Goal: Task Accomplishment & Management: Manage account settings

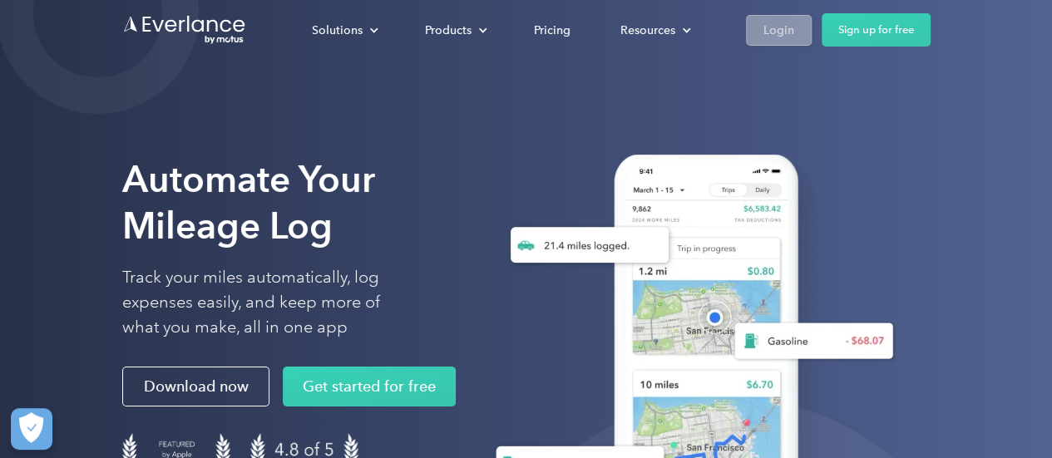
click at [781, 24] on div "Login" at bounding box center [778, 30] width 31 height 21
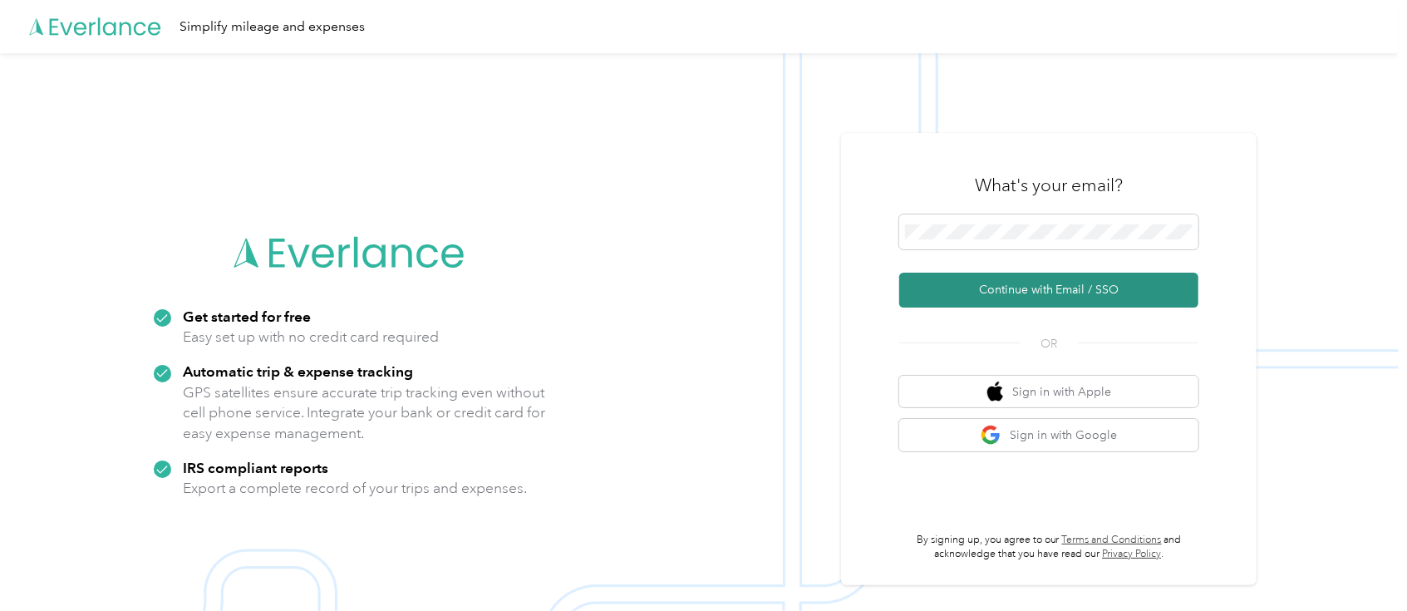
click at [1071, 289] on button "Continue with Email / SSO" at bounding box center [1049, 290] width 299 height 35
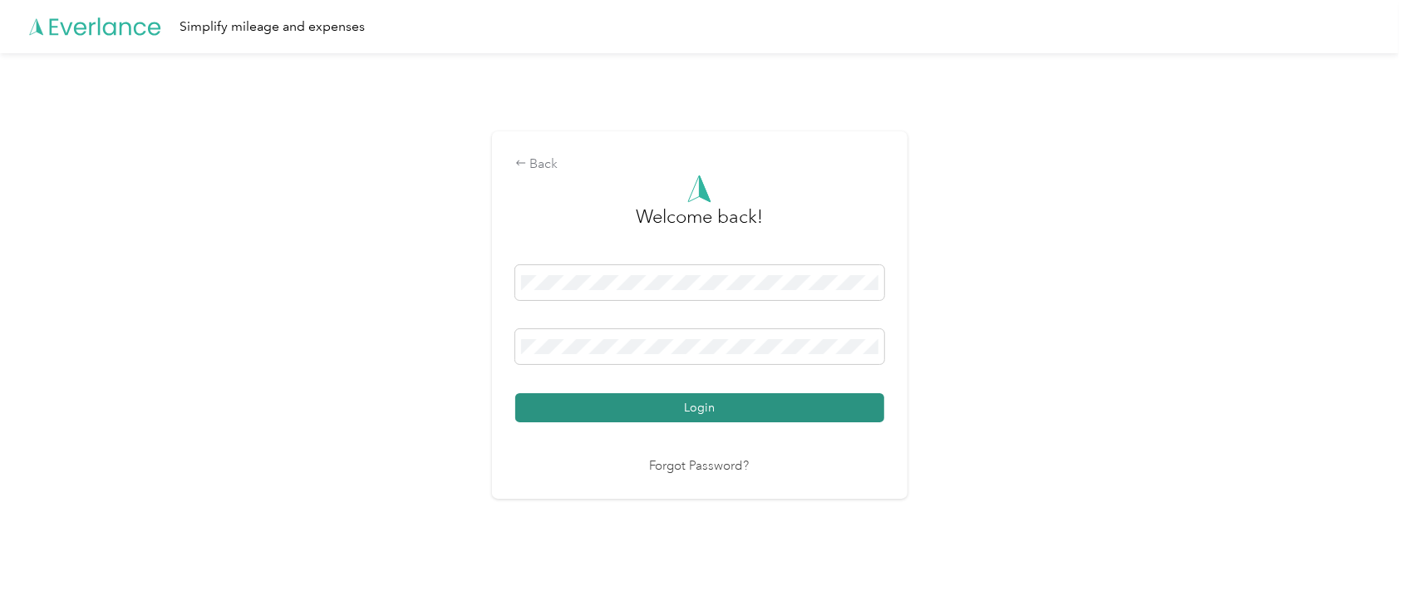
click at [759, 405] on button "Login" at bounding box center [699, 407] width 369 height 29
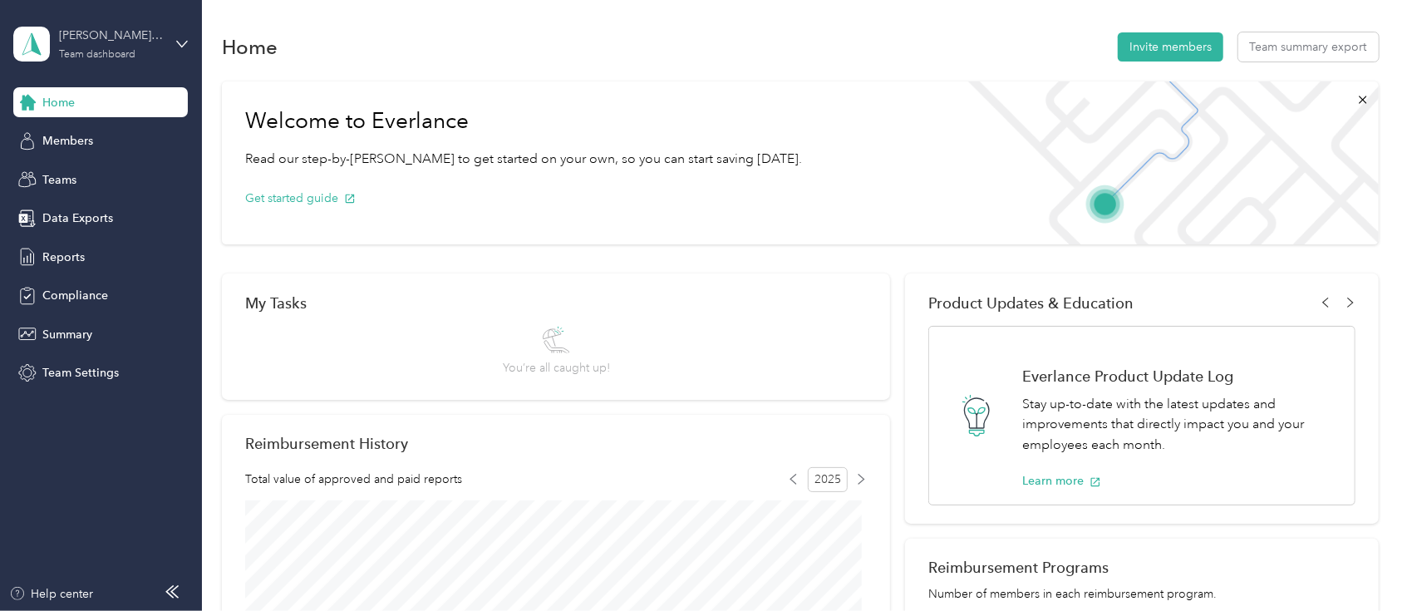
click at [154, 36] on div "[PERSON_NAME] team" at bounding box center [111, 35] width 104 height 17
click at [75, 175] on div "Personal dashboard" at bounding box center [80, 173] width 105 height 17
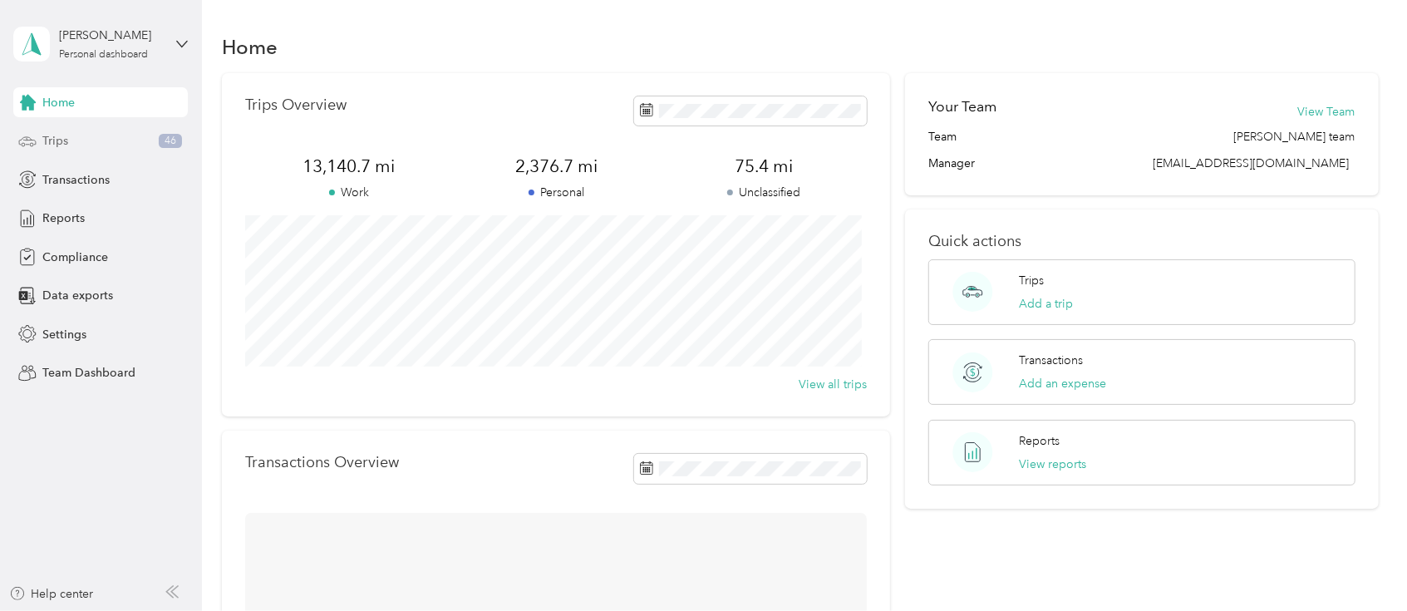
click at [78, 142] on div "Trips 46" at bounding box center [100, 141] width 175 height 30
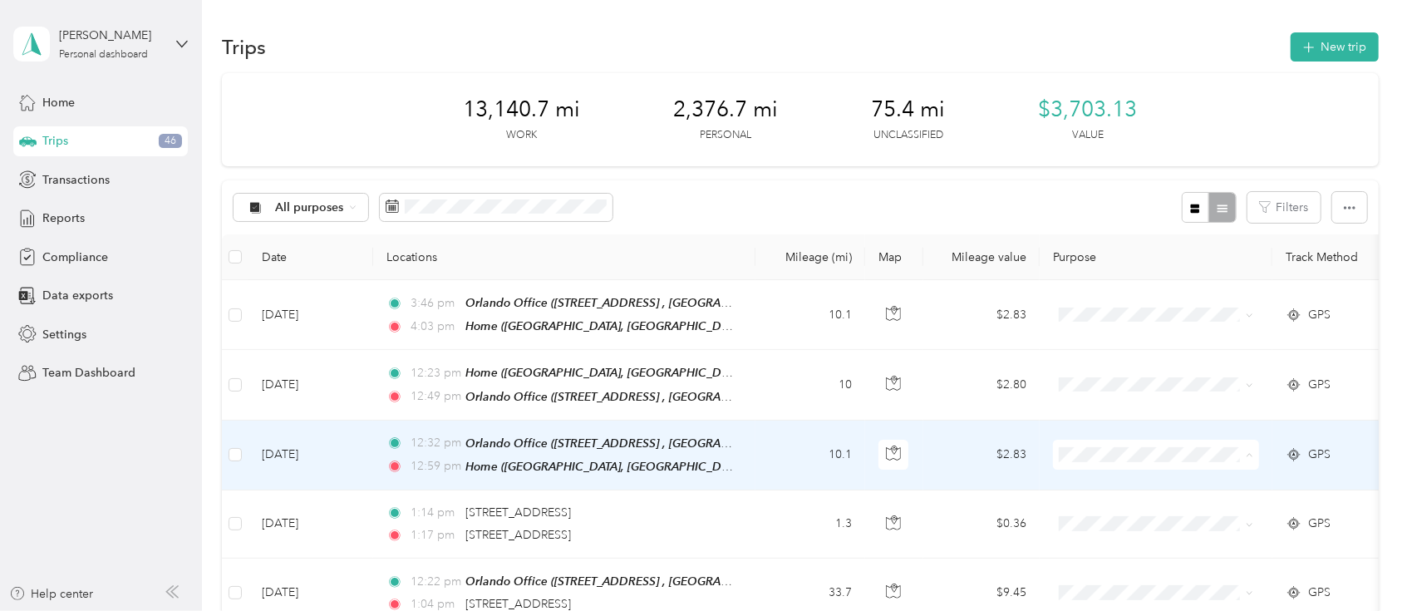
click at [1131, 502] on span "Personal" at bounding box center [1172, 510] width 154 height 17
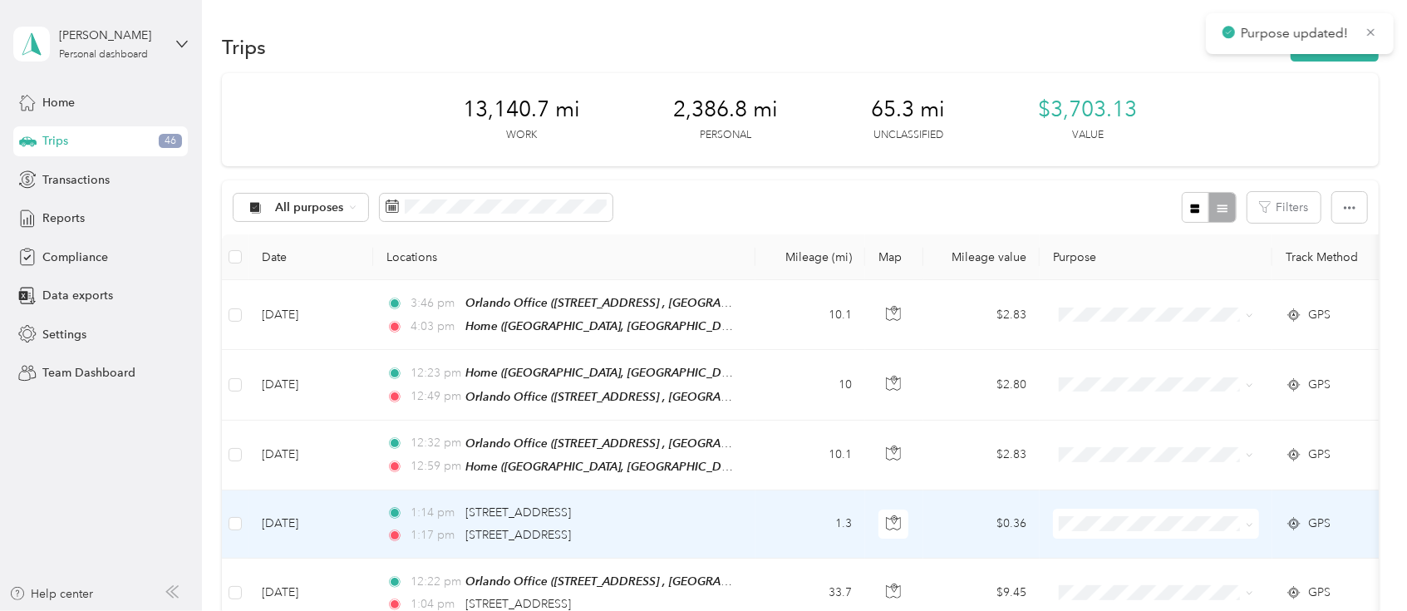
click at [1135, 581] on span "Personal" at bounding box center [1172, 577] width 154 height 17
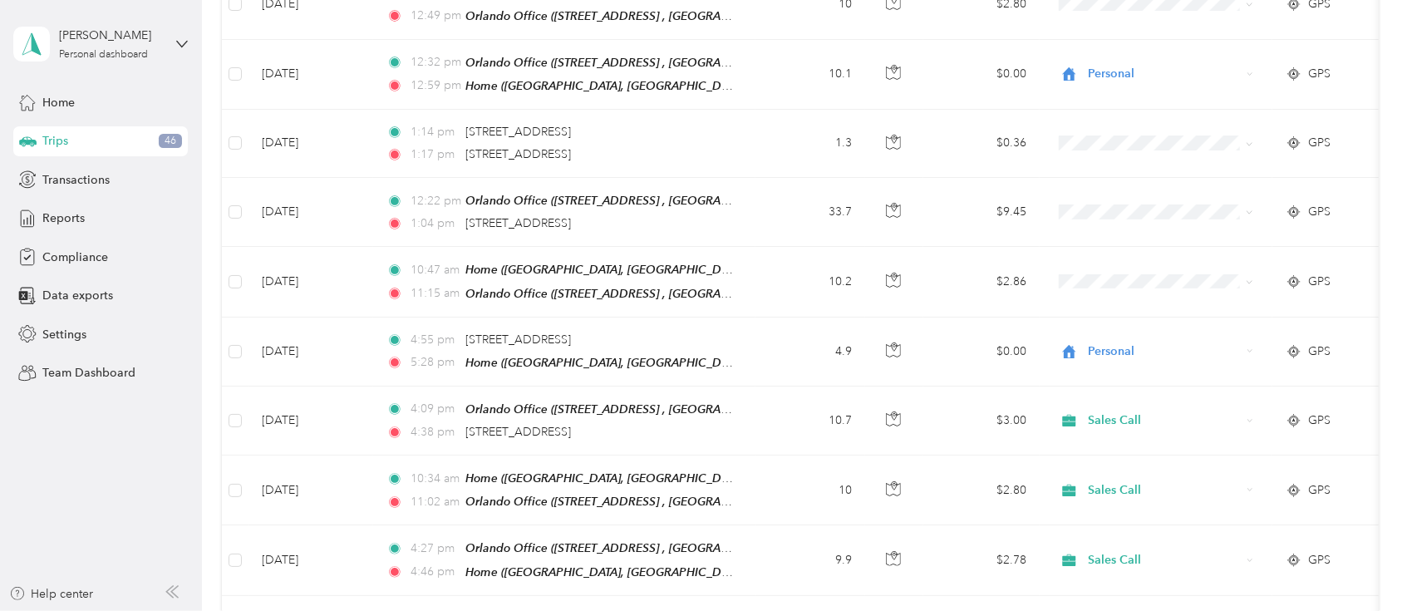
scroll to position [384, 0]
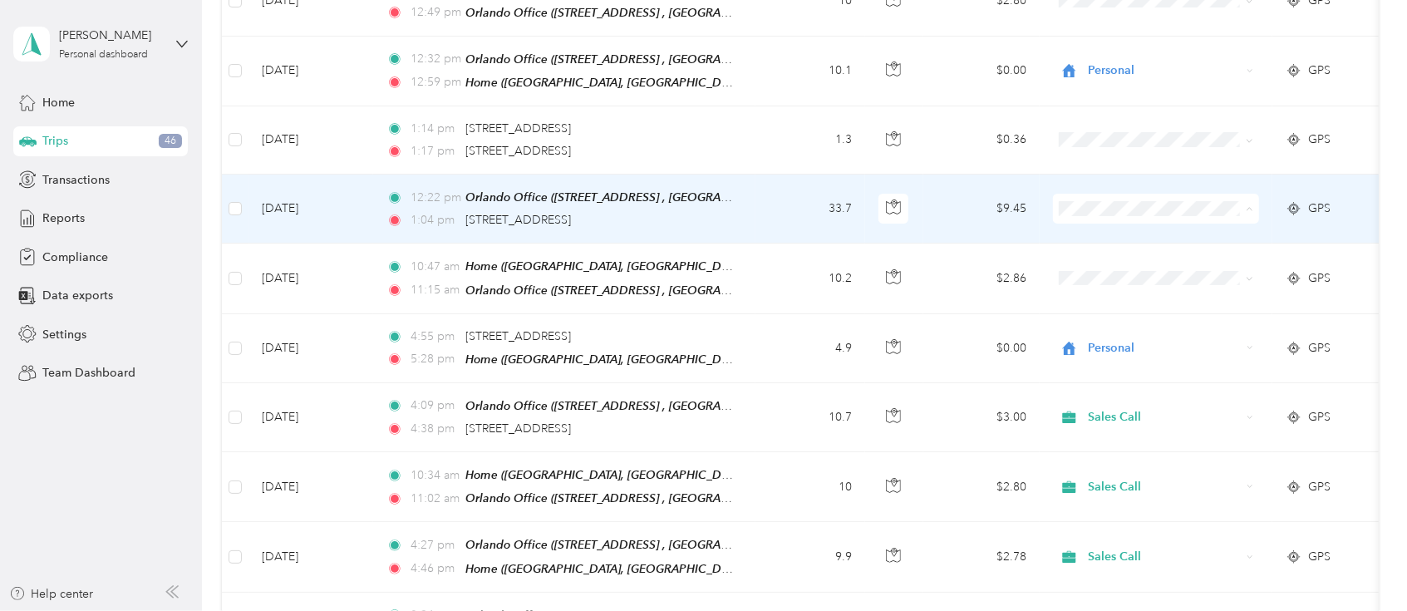
click at [1104, 260] on span "Personal" at bounding box center [1172, 262] width 154 height 17
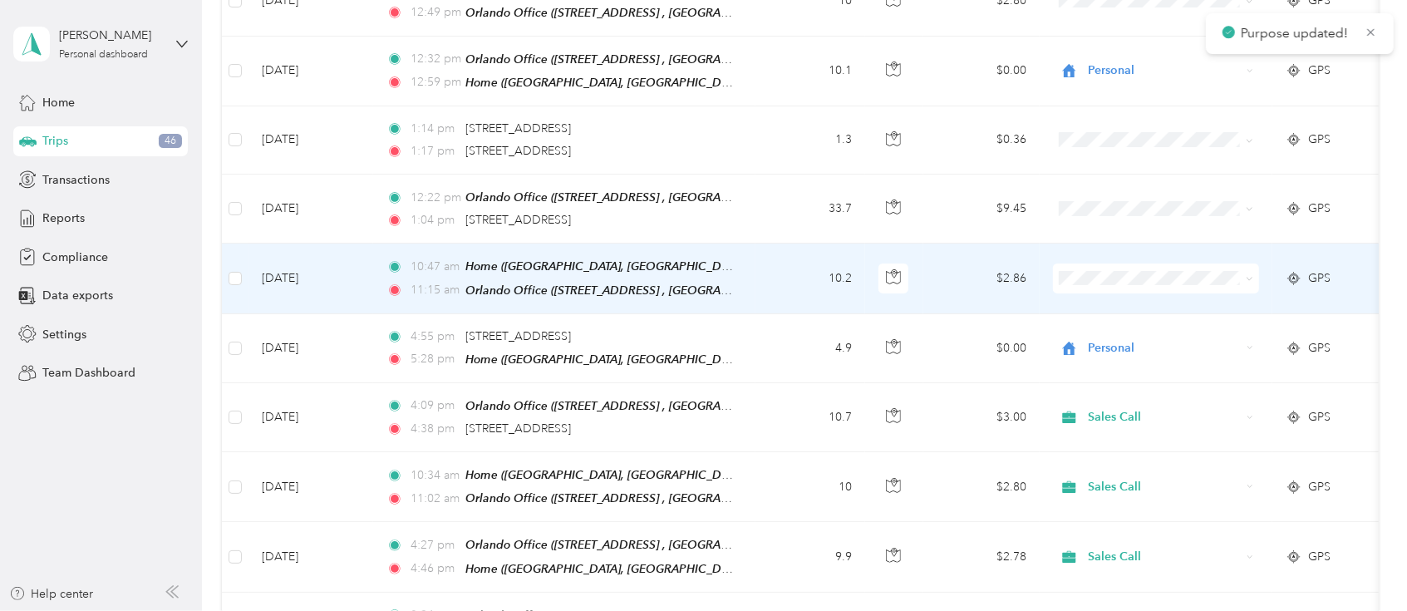
click at [1104, 264] on span at bounding box center [1156, 279] width 206 height 30
click at [1122, 326] on span "Personal" at bounding box center [1172, 331] width 154 height 17
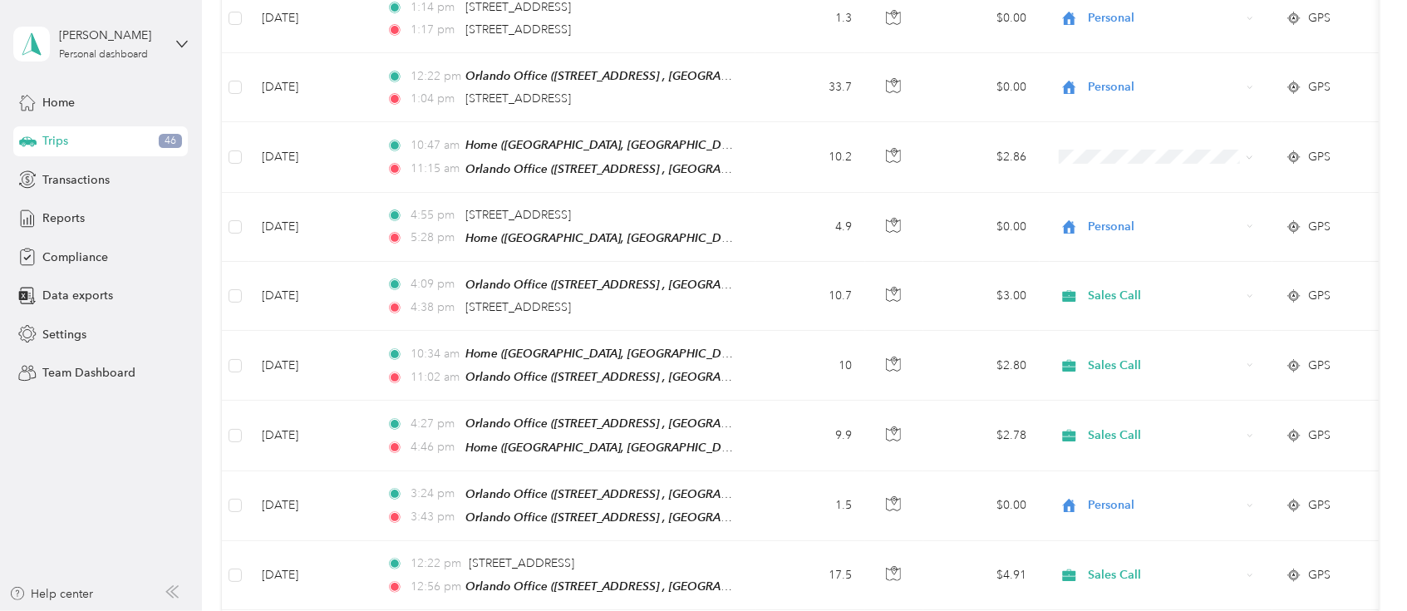
scroll to position [532, 0]
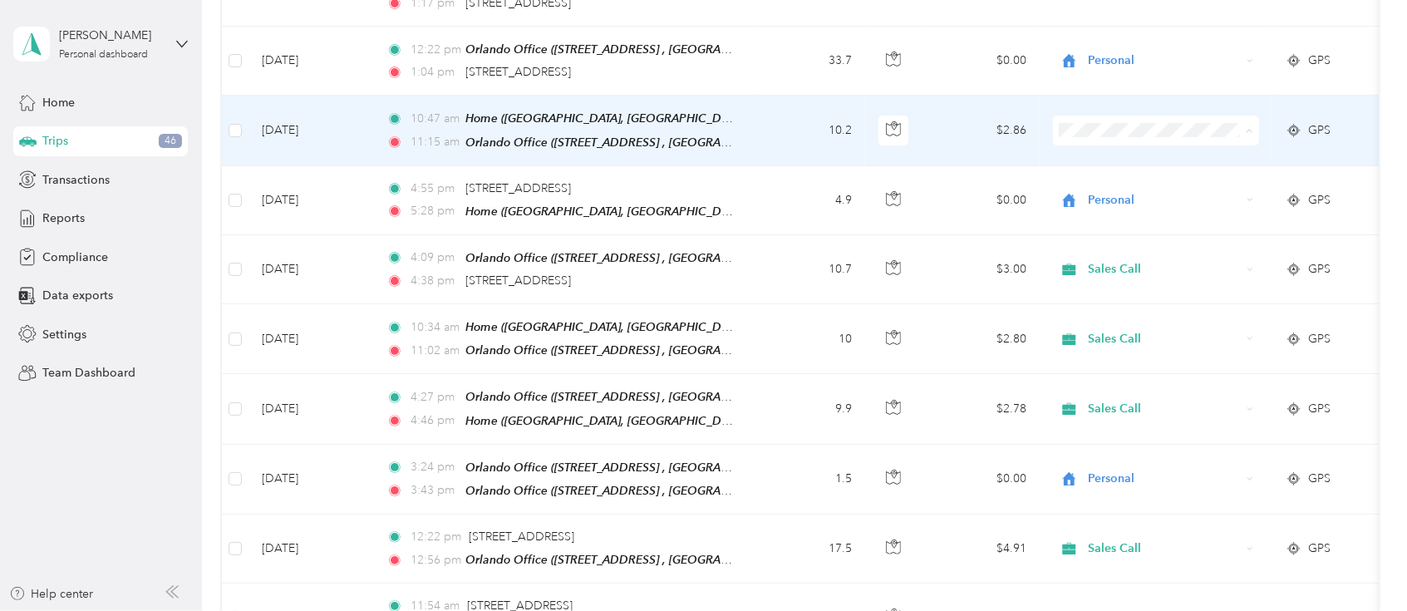
click at [1122, 179] on span "Personal" at bounding box center [1172, 183] width 154 height 17
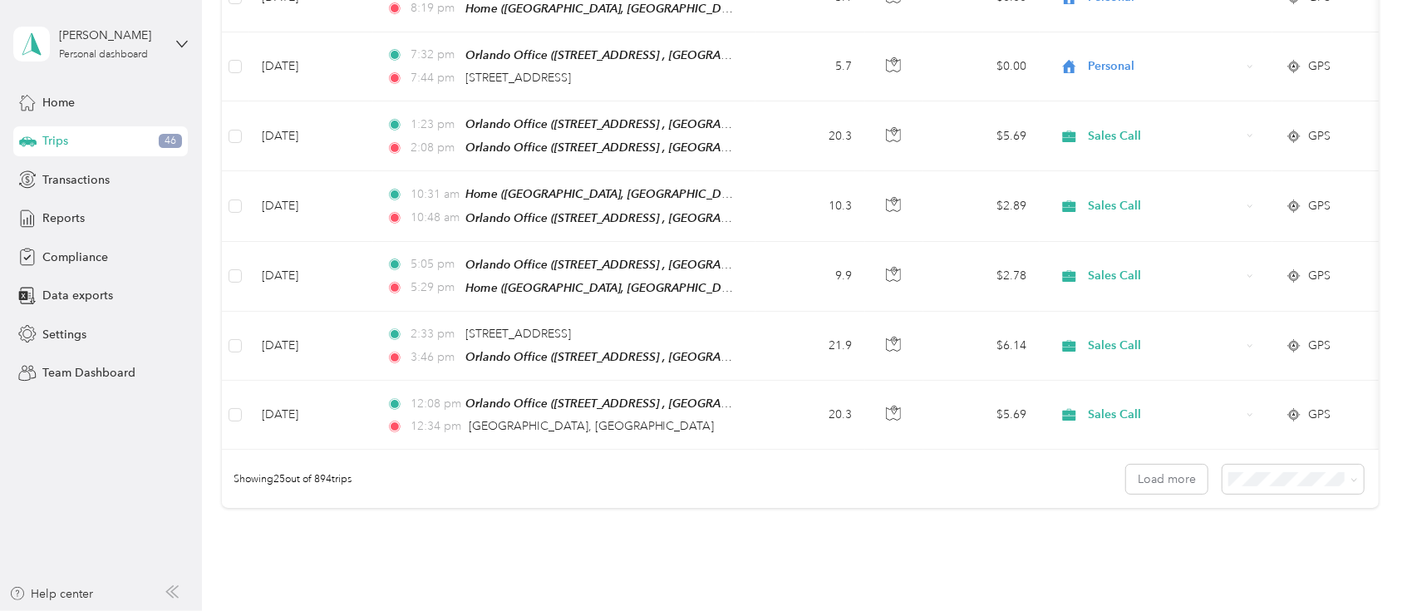
scroll to position [1556, 0]
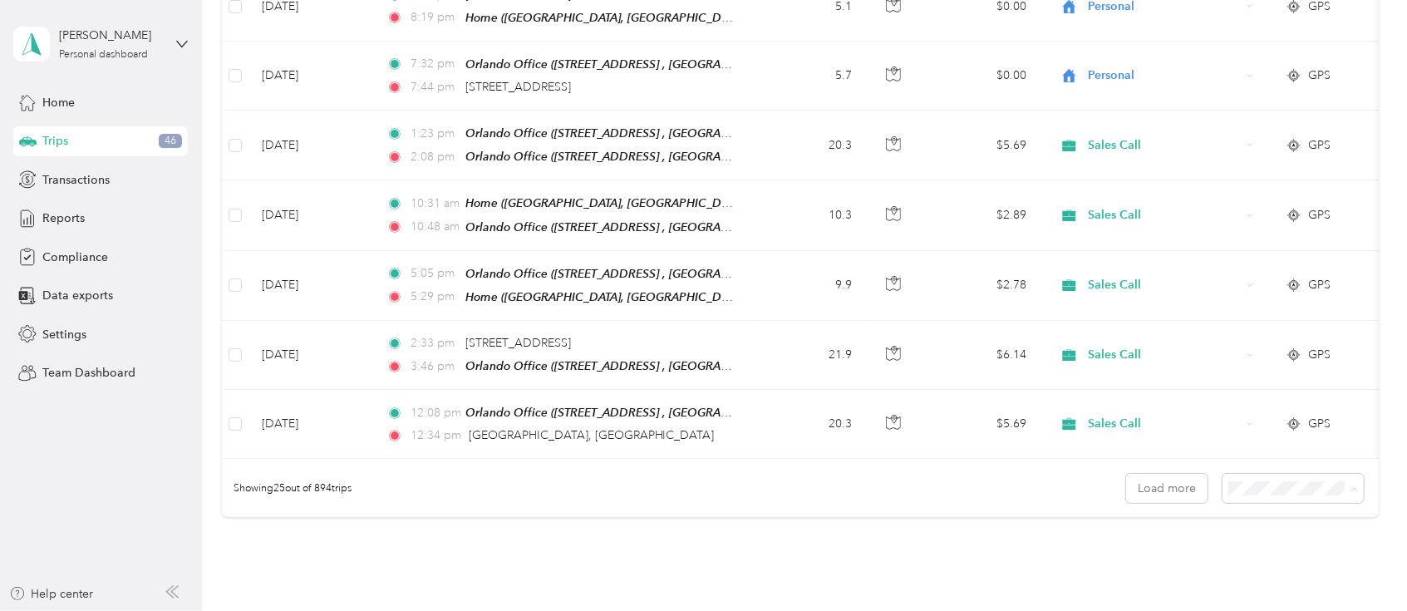
click at [1243, 573] on body "[PERSON_NAME] Personal dashboard Home Trips 46 Transactions Reports Compliance …" at bounding box center [699, 305] width 1399 height 611
click at [1249, 558] on span "100 per load" at bounding box center [1259, 565] width 68 height 14
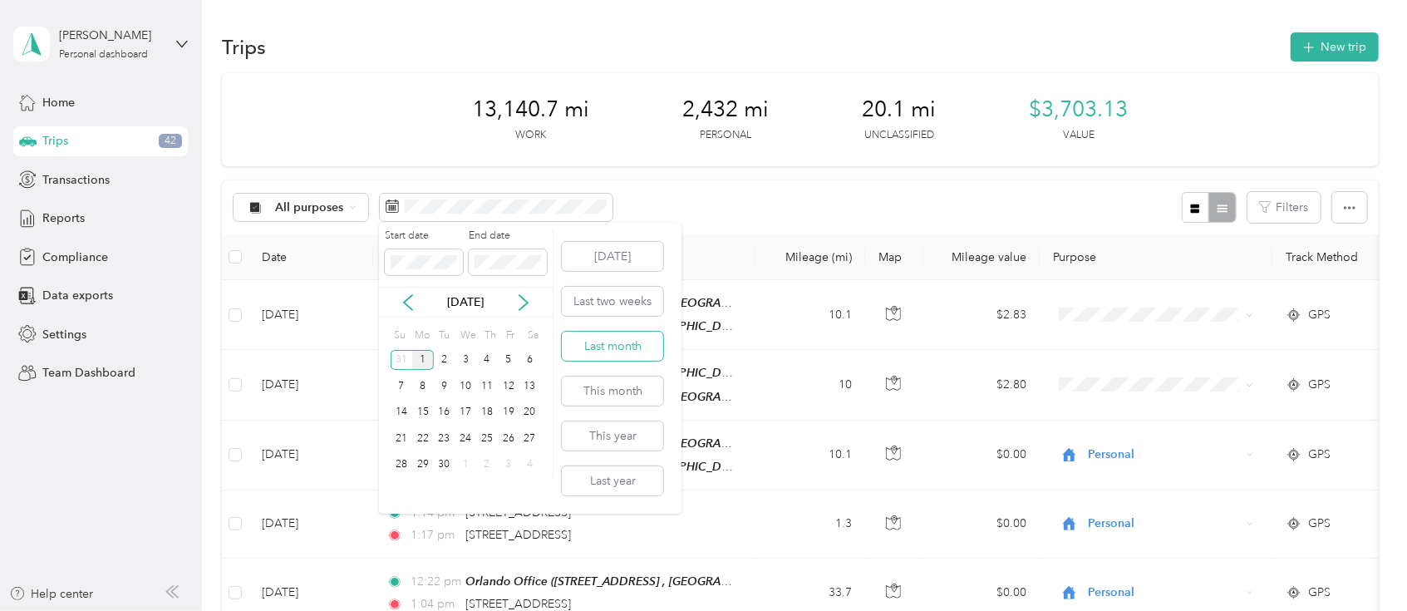
click at [619, 342] on button "Last month" at bounding box center [612, 346] width 101 height 29
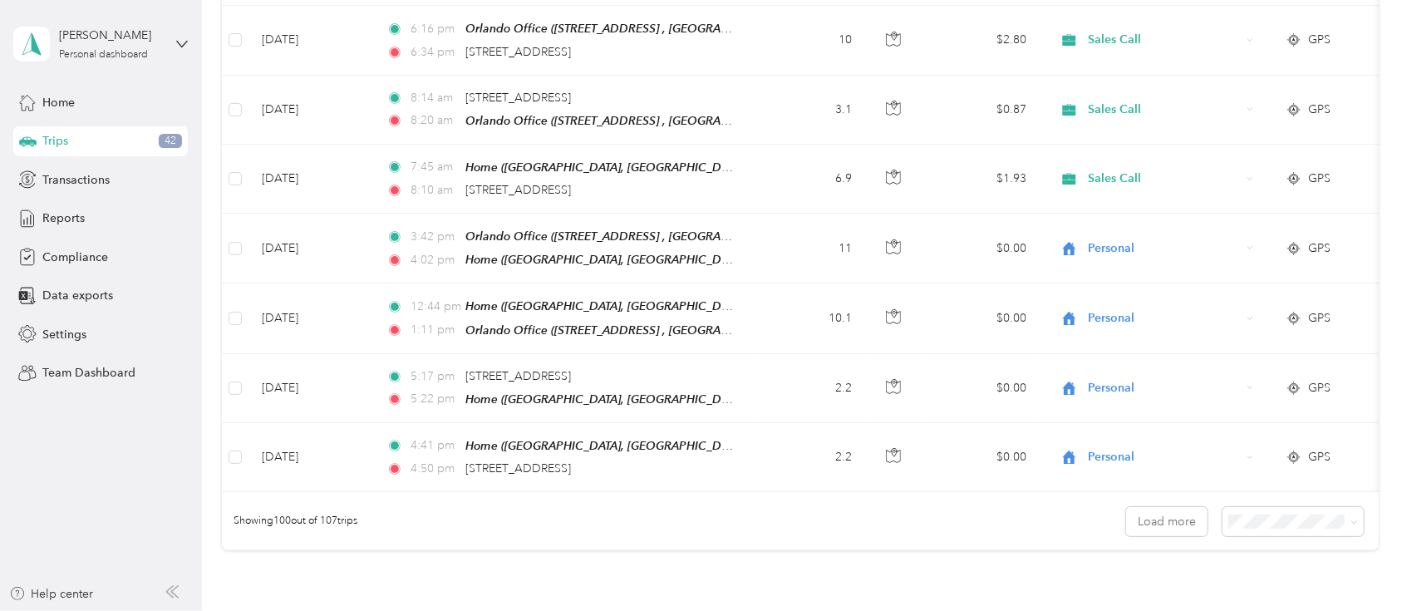
scroll to position [6726, 0]
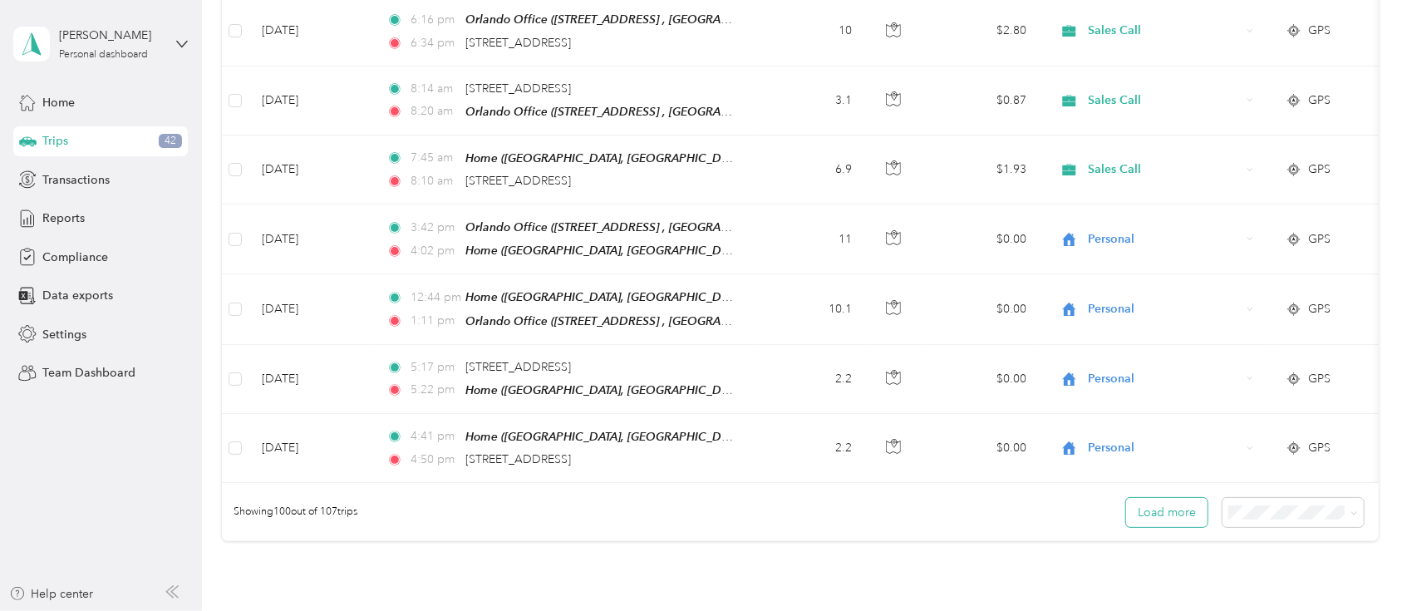
click at [1160, 498] on button "Load more" at bounding box center [1166, 512] width 81 height 29
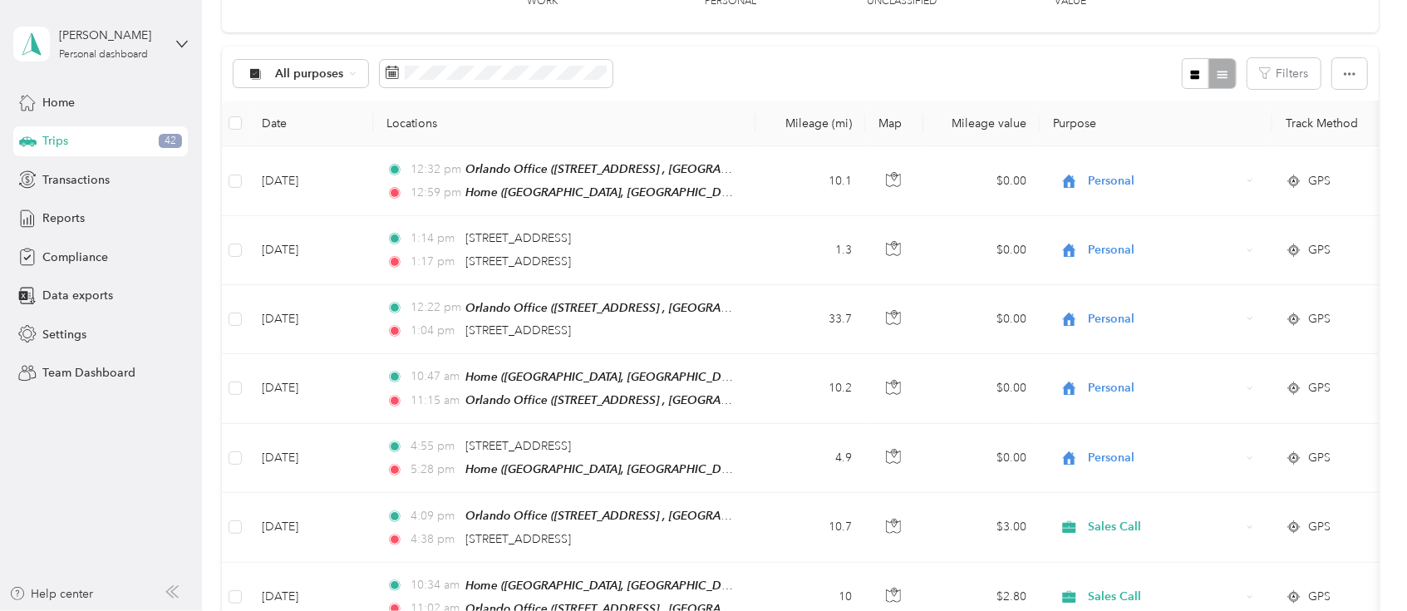
scroll to position [0, 0]
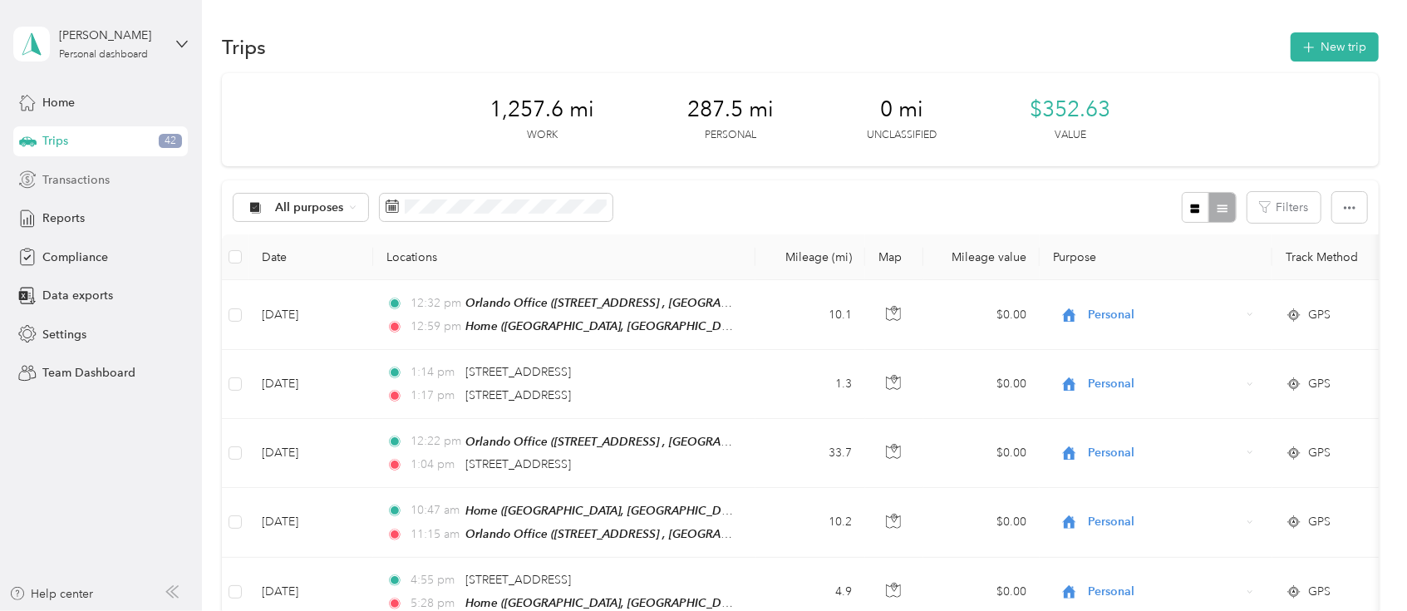
click at [86, 177] on span "Transactions" at bounding box center [75, 179] width 67 height 17
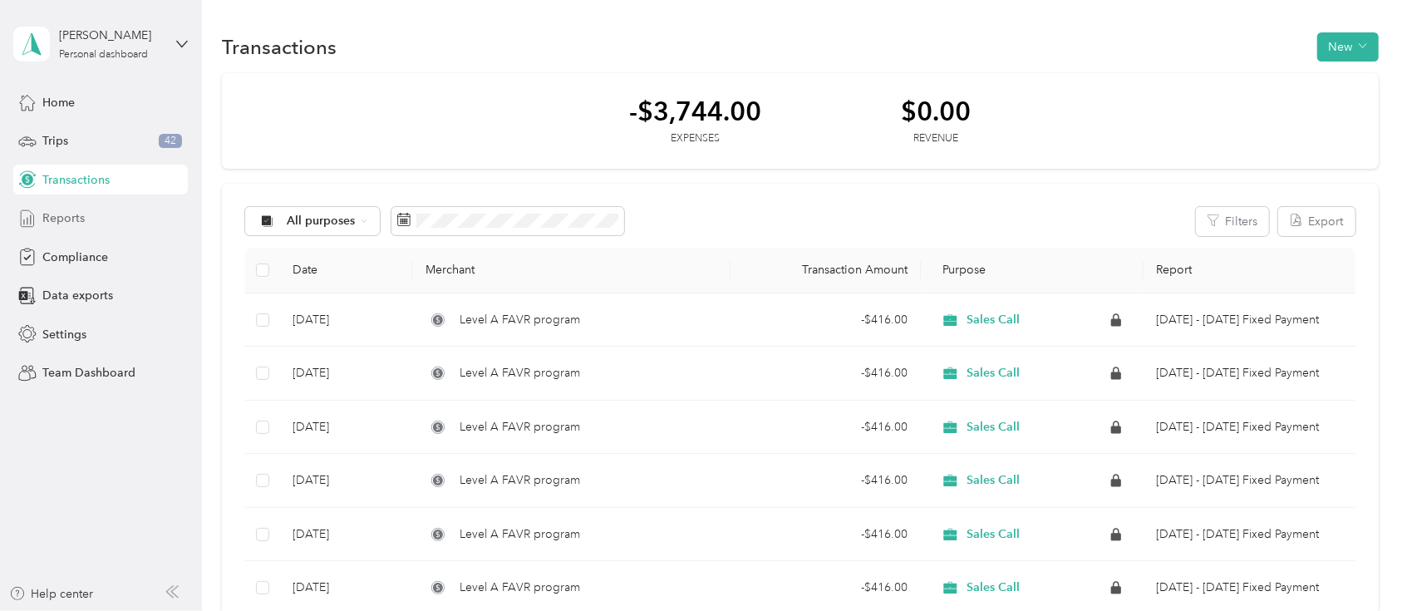
click at [76, 210] on span "Reports" at bounding box center [63, 218] width 42 height 17
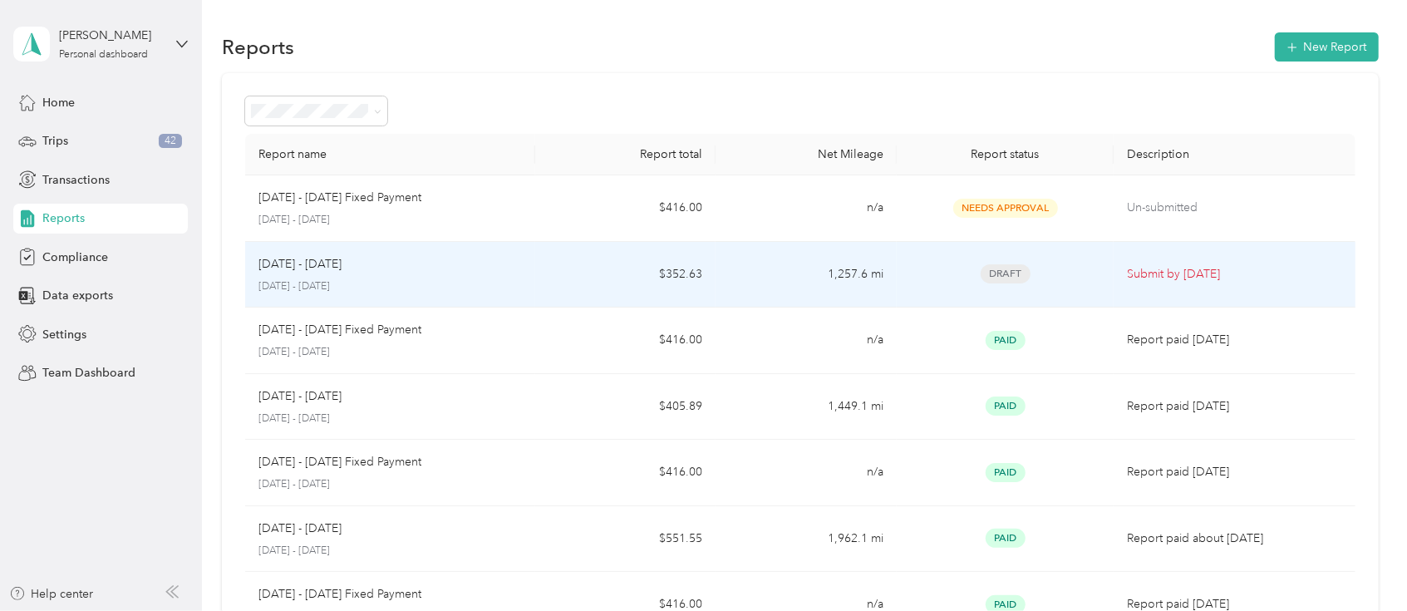
click at [1149, 272] on p "Submit by [DATE]" at bounding box center [1234, 274] width 214 height 18
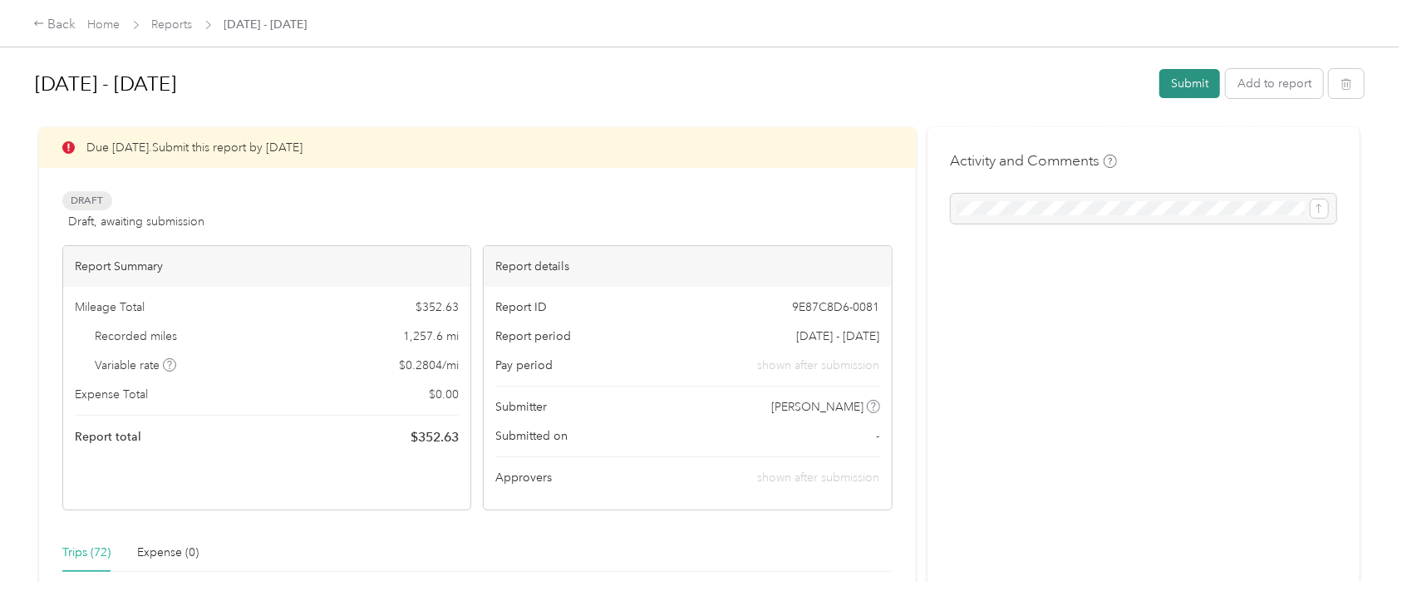
click at [1173, 76] on button "Submit" at bounding box center [1190, 83] width 61 height 29
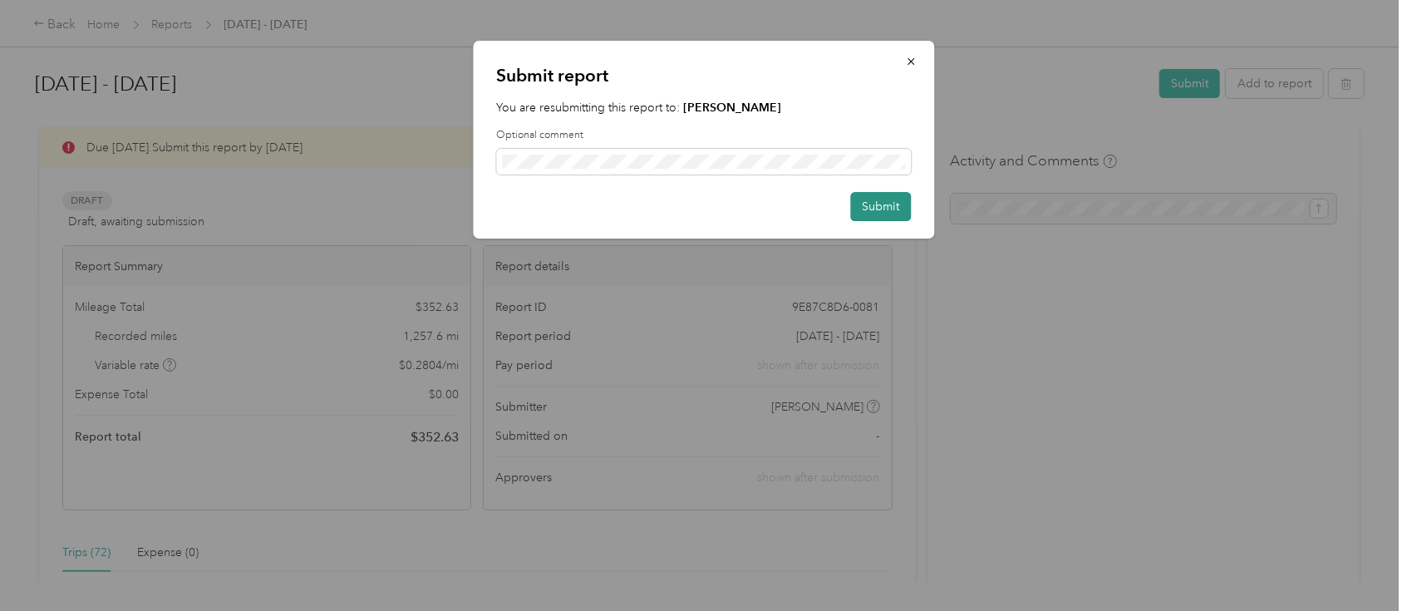
click at [880, 198] on button "Submit" at bounding box center [880, 206] width 61 height 29
